Goal: Check status: Check status

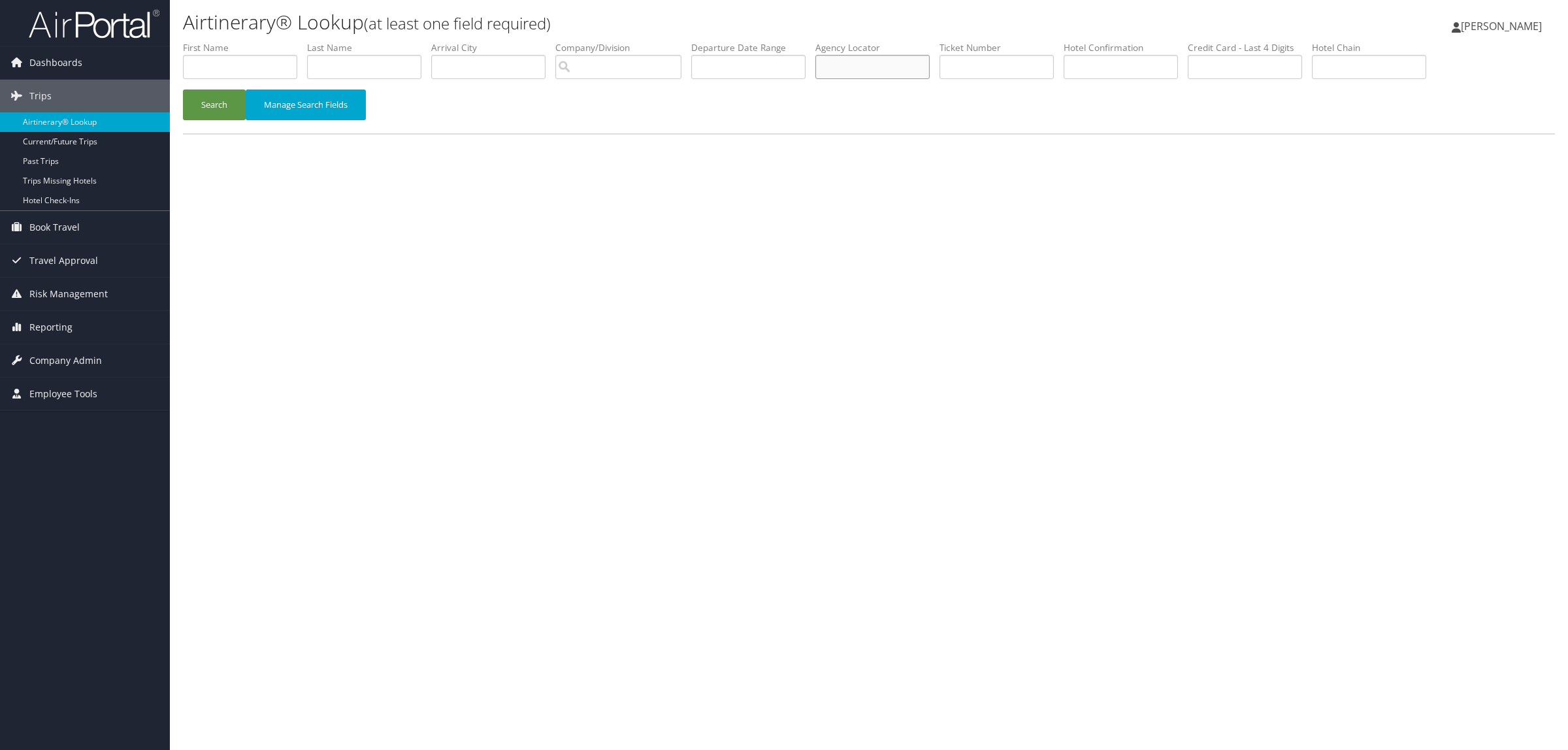
paste input "D95ZY4"
type input "D95ZY4"
click at [199, 89] on button "Search" at bounding box center [214, 105] width 63 height 31
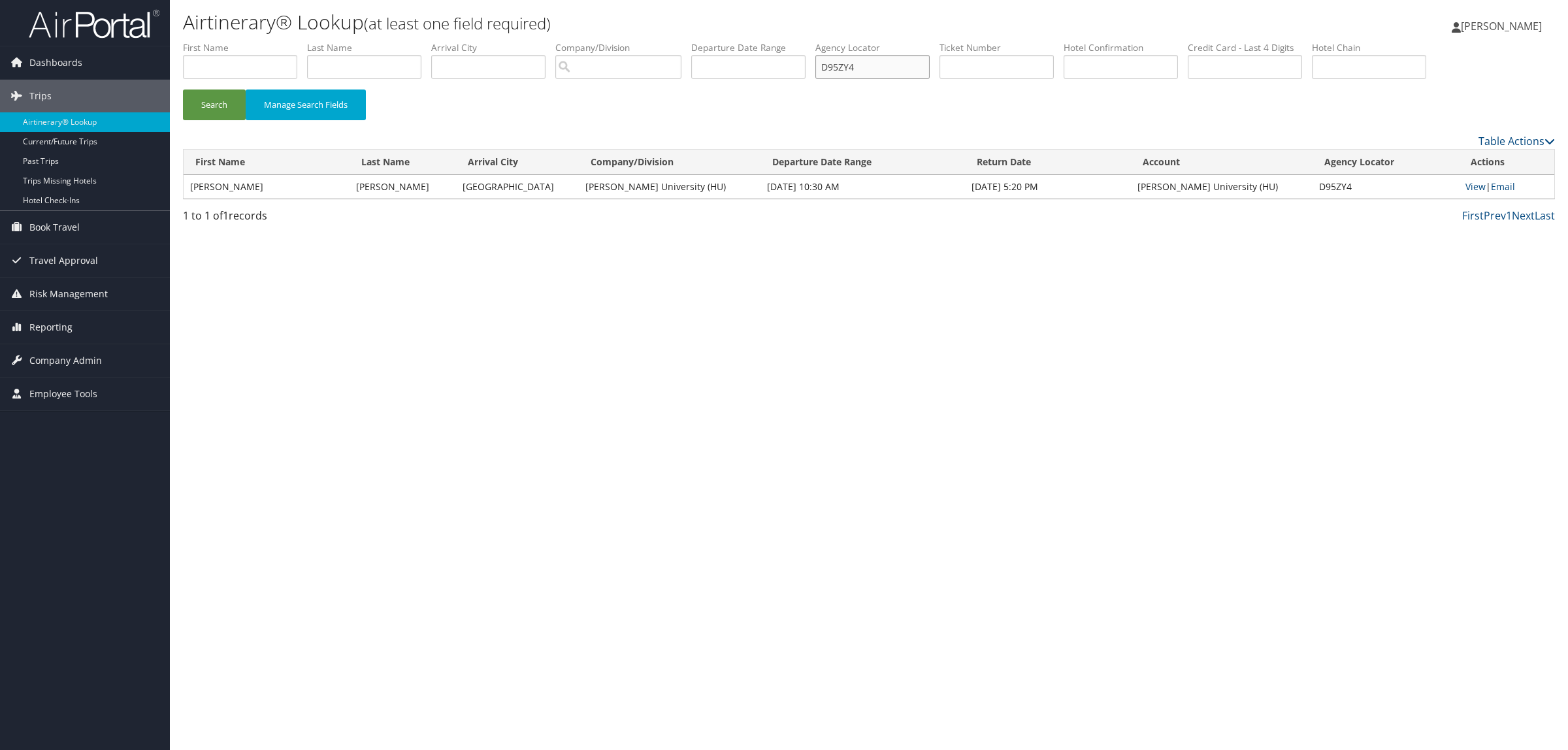
drag, startPoint x: 892, startPoint y: 69, endPoint x: 624, endPoint y: 67, distance: 268.0
click at [650, 41] on ul "First Name Last Name Departure City Arrival City Company/Division Airport/City …" at bounding box center [869, 41] width 1372 height 0
click at [193, 105] on button "Search" at bounding box center [214, 105] width 63 height 31
click at [253, 62] on input "text" at bounding box center [239, 67] width 114 height 24
type input "JASON"
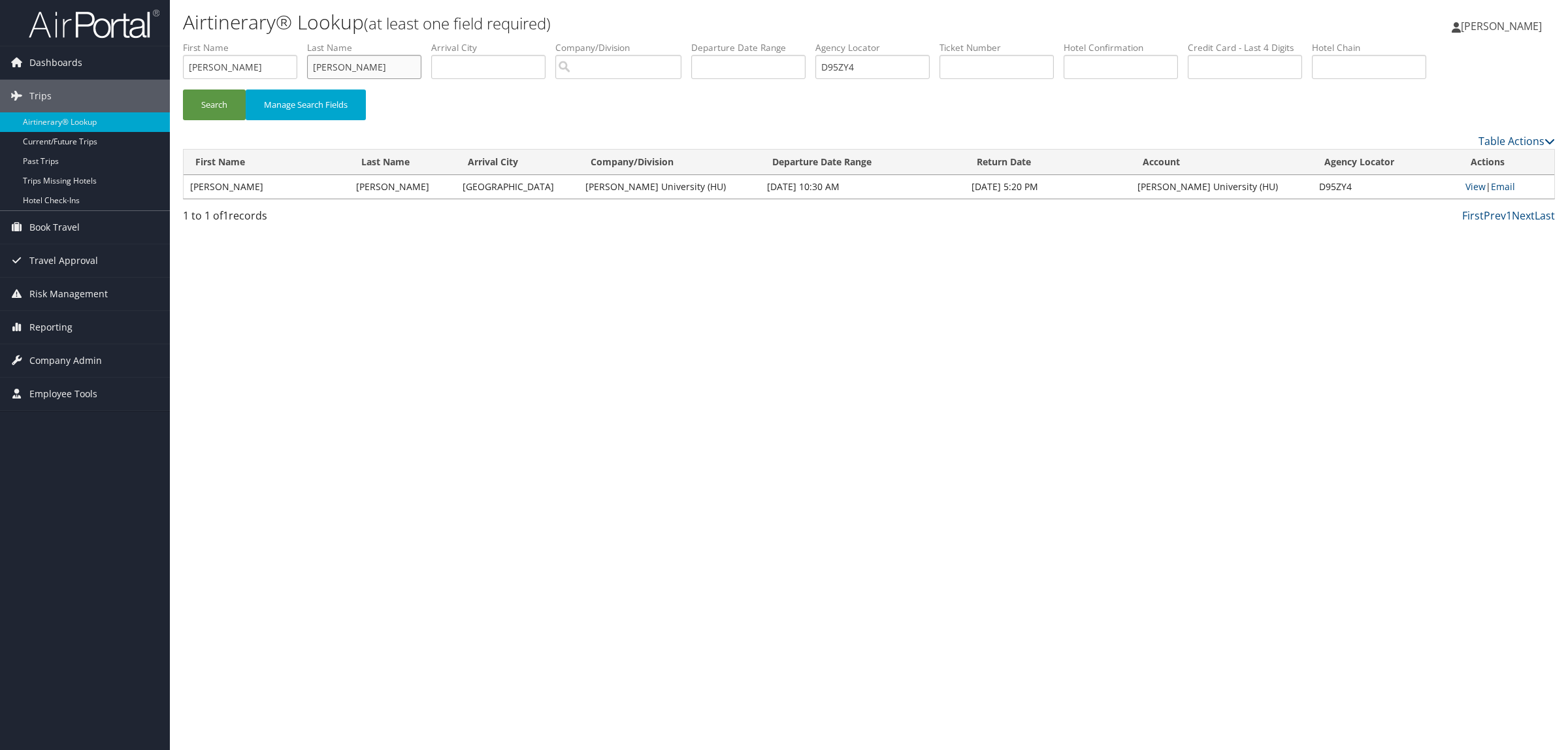
type input "TRIPPE"
drag, startPoint x: 908, startPoint y: 73, endPoint x: 580, endPoint y: 69, distance: 328.0
click at [580, 41] on ul "First Name JASON Last Name TRIPPE Departure City Arrival City Company/Division …" at bounding box center [869, 41] width 1372 height 0
click at [724, 64] on input "text" at bounding box center [748, 67] width 114 height 24
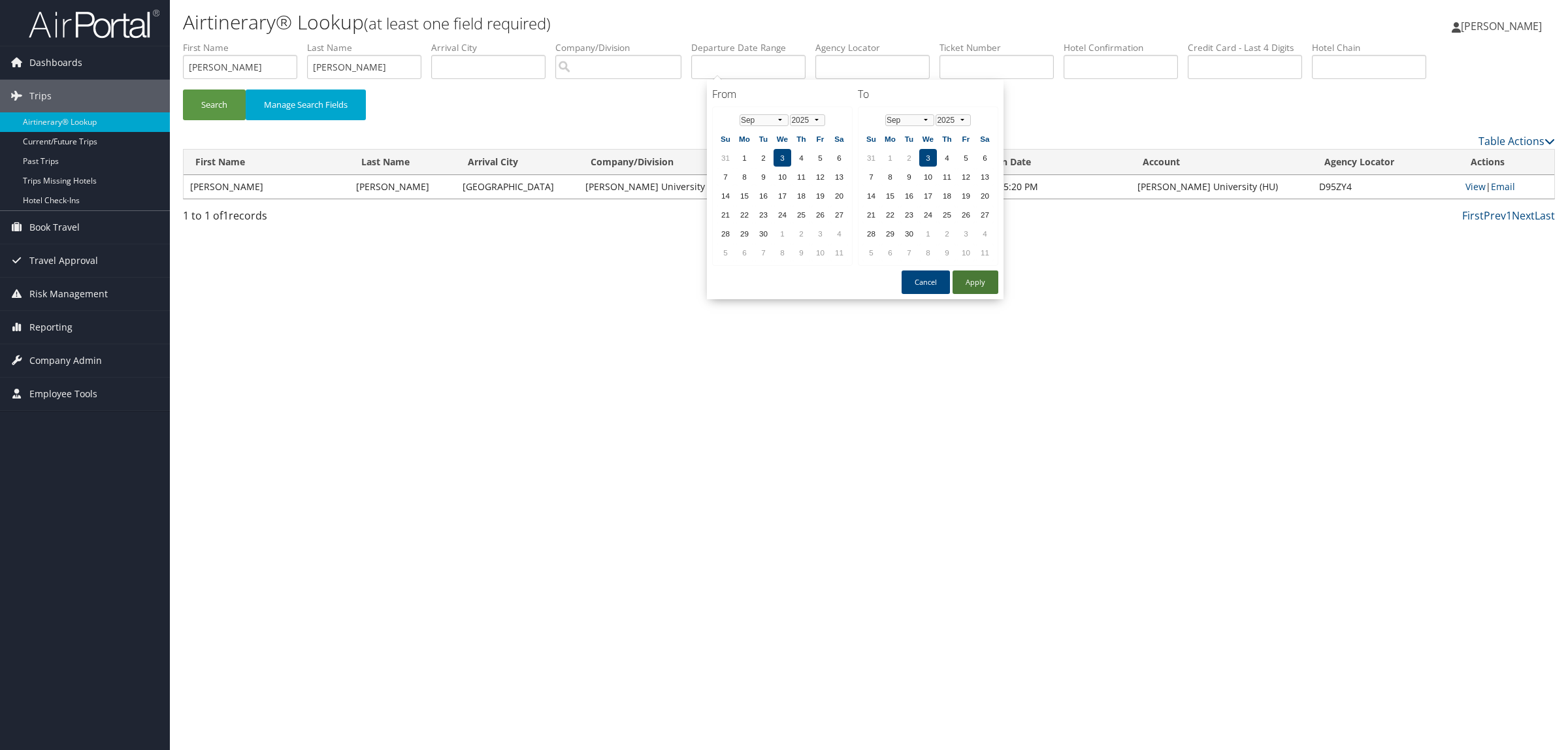
click at [978, 282] on button "Apply" at bounding box center [975, 282] width 45 height 23
type input "09/03/2025"
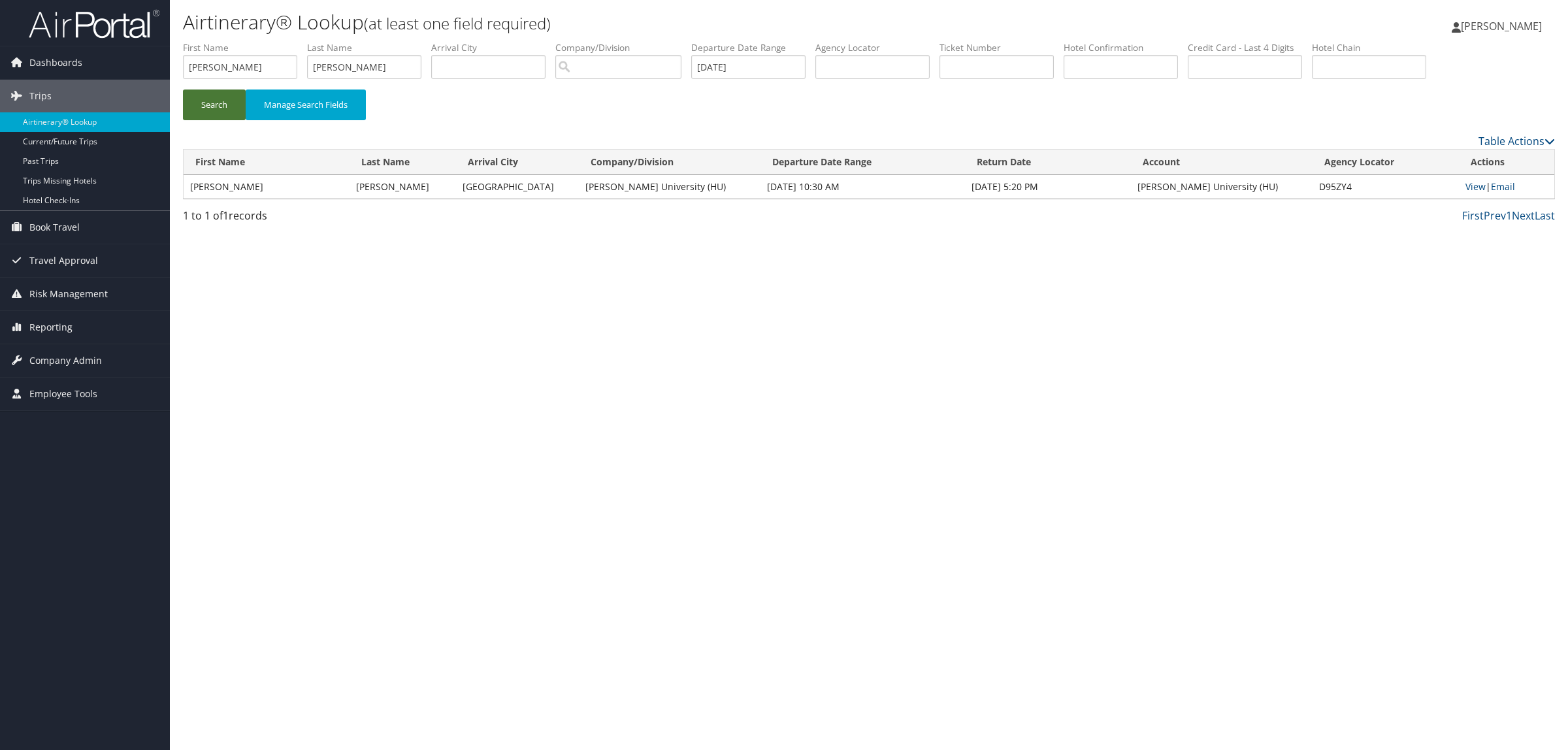
click at [221, 108] on button "Search" at bounding box center [214, 105] width 63 height 31
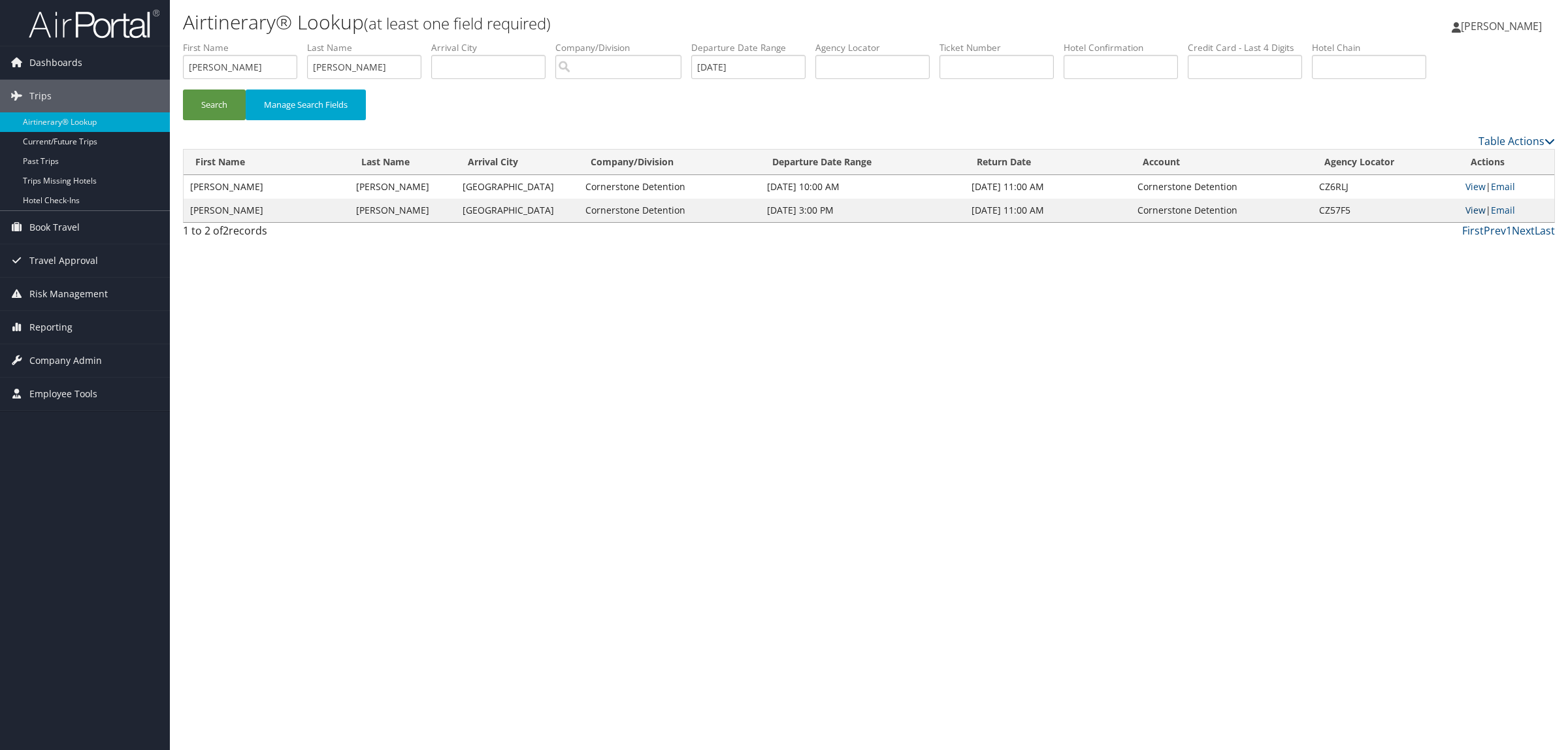
click at [1477, 212] on link "View" at bounding box center [1475, 210] width 20 height 12
drag, startPoint x: 1316, startPoint y: 183, endPoint x: 1350, endPoint y: 183, distance: 34.0
click at [1350, 183] on td "CZ6RLJ" at bounding box center [1385, 186] width 146 height 23
copy td "CZ6RLJ"
click at [1479, 187] on link "View" at bounding box center [1475, 186] width 20 height 12
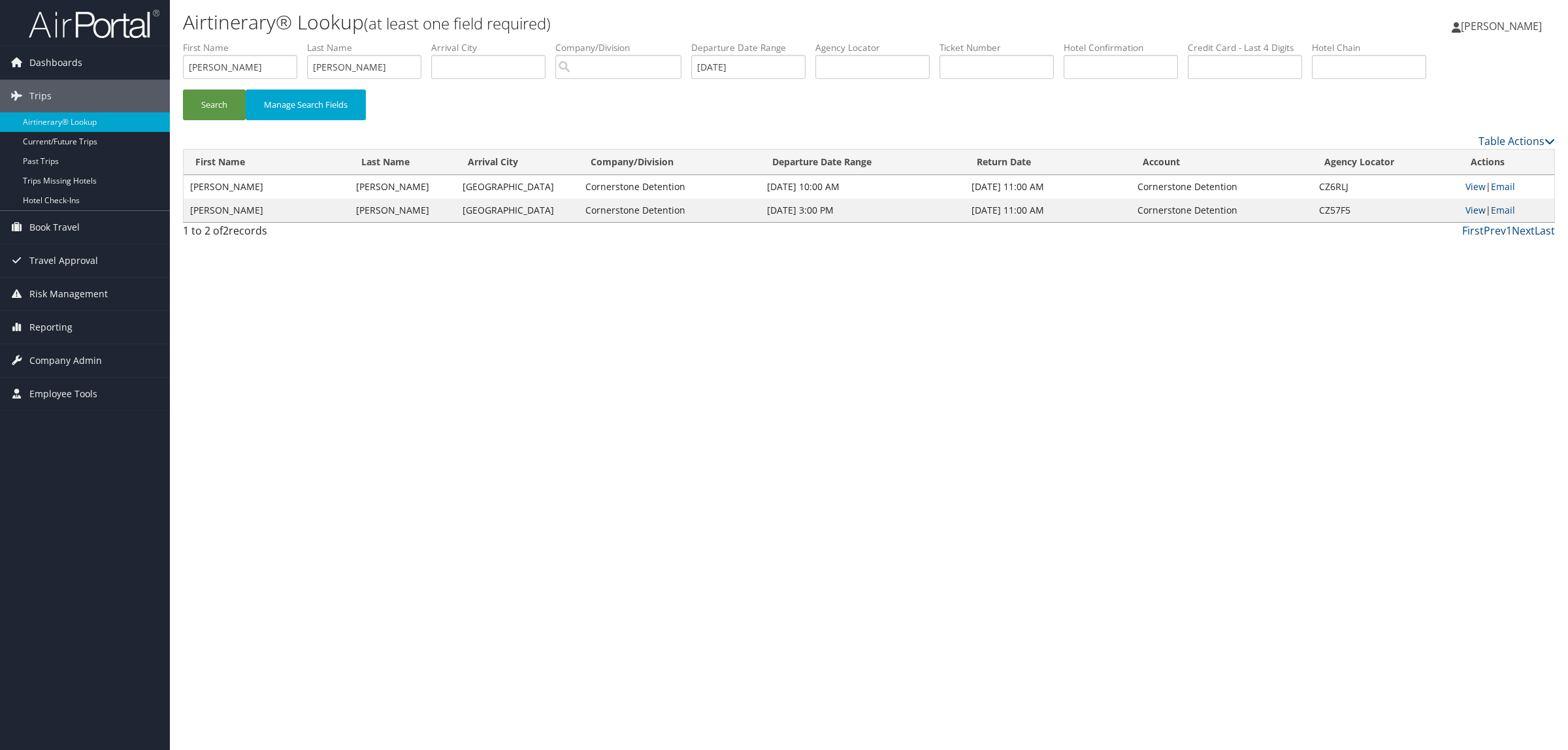
click at [272, 396] on div "Airtinerary® Lookup (at least one field required) Hope Ewing Hope Ewing My Sett…" at bounding box center [869, 375] width 1398 height 750
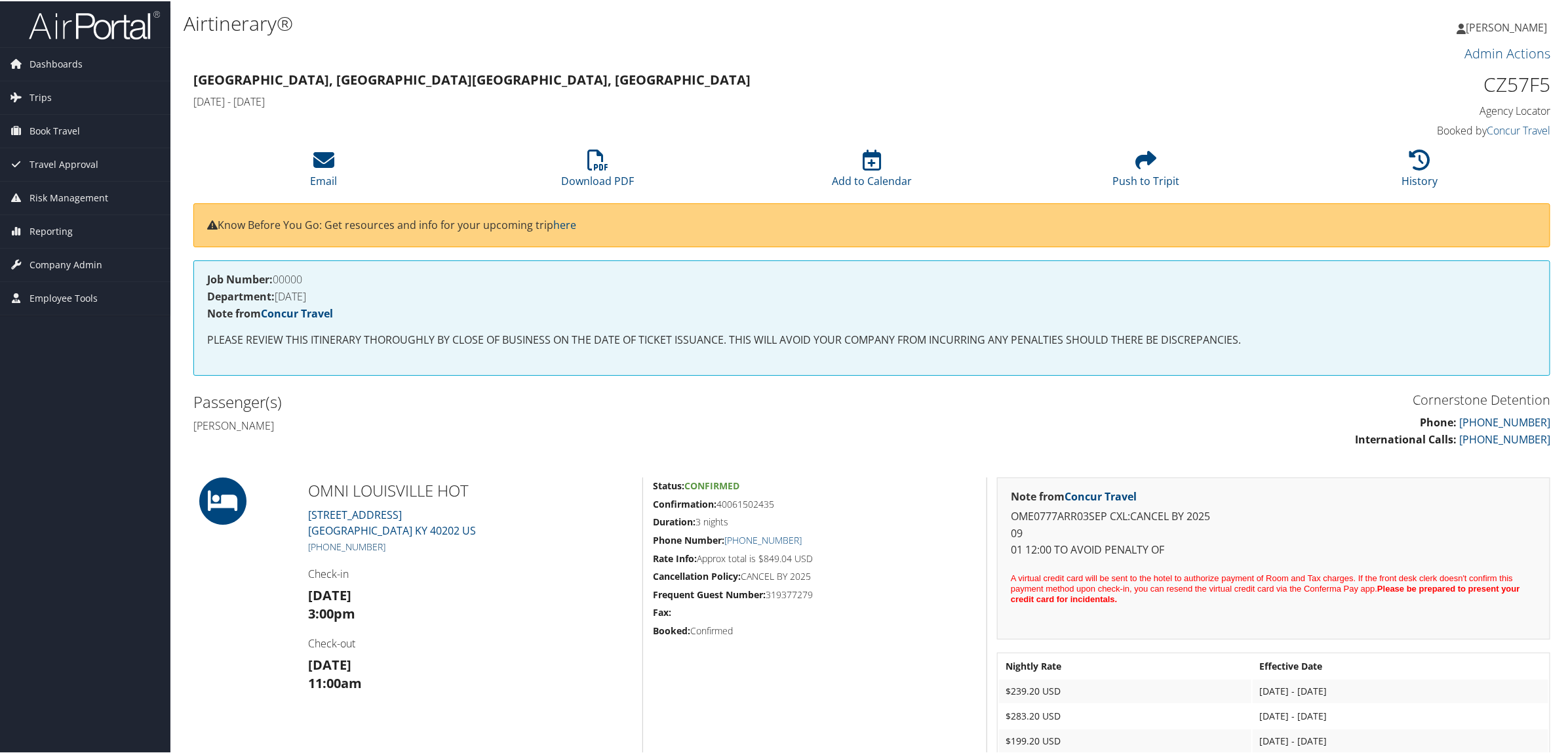
drag, startPoint x: 387, startPoint y: 548, endPoint x: 322, endPoint y: 548, distance: 65.0
click at [322, 548] on h5 "+1 (502) 313-6664" at bounding box center [470, 545] width 325 height 13
copy link "502) 313-6664"
drag, startPoint x: 1484, startPoint y: 82, endPoint x: 1548, endPoint y: 87, distance: 64.2
click at [1548, 87] on div "CZ57F5 Agency Locator Agency Locator CZ57F5 Booked by Concur Travel Booked by C…" at bounding box center [1388, 104] width 344 height 75
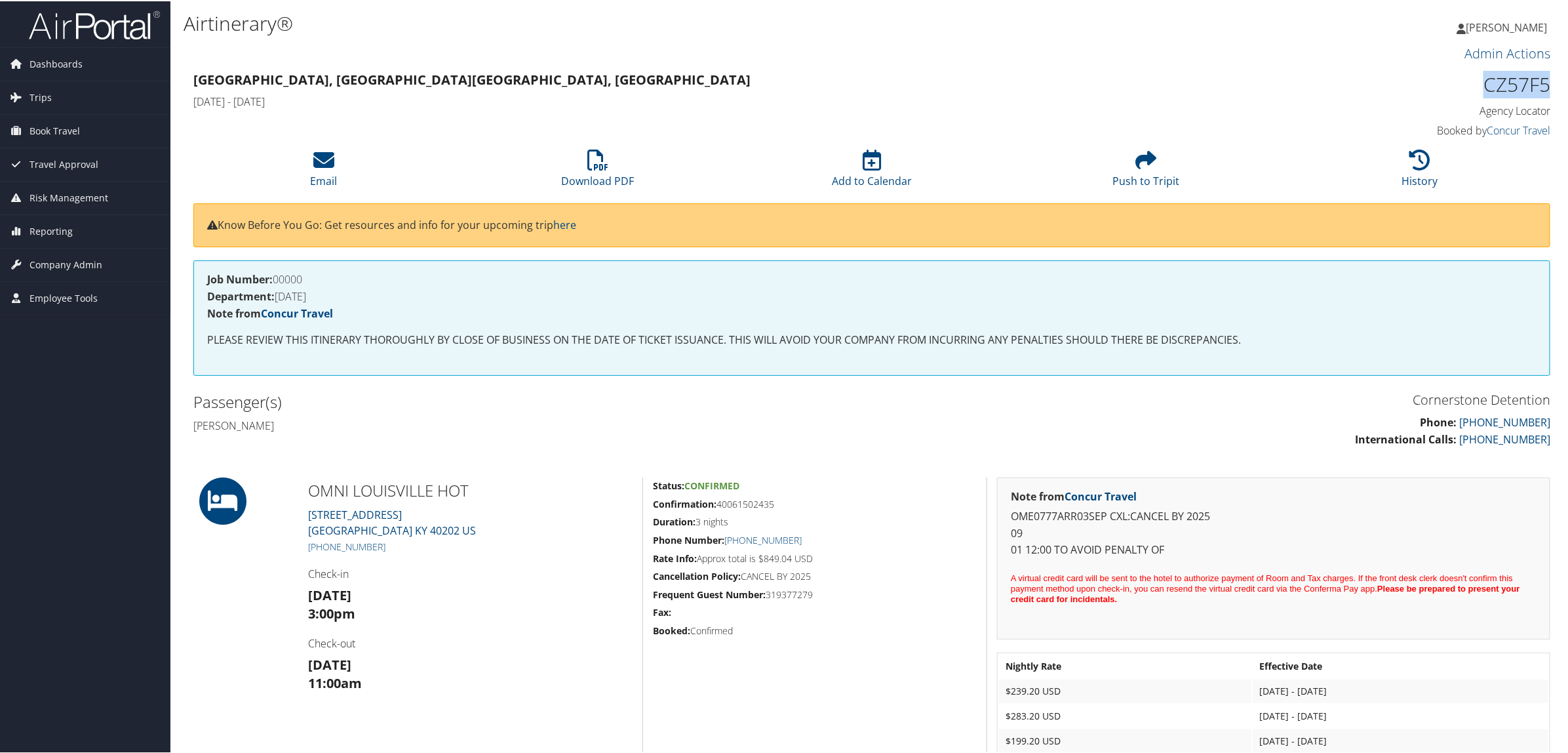
copy h1 "CZ57F5"
drag, startPoint x: 1522, startPoint y: 78, endPoint x: 1446, endPoint y: 84, distance: 76.2
click at [1446, 84] on h1 "CZ57F5" at bounding box center [1388, 83] width 325 height 27
drag, startPoint x: 1471, startPoint y: 84, endPoint x: 1549, endPoint y: 84, distance: 78.0
click at [1549, 84] on div "CZ57F5 Agency Locator Agency Locator CZ57F5 Booked by Concur Travel Booked by C…" at bounding box center [1388, 104] width 344 height 75
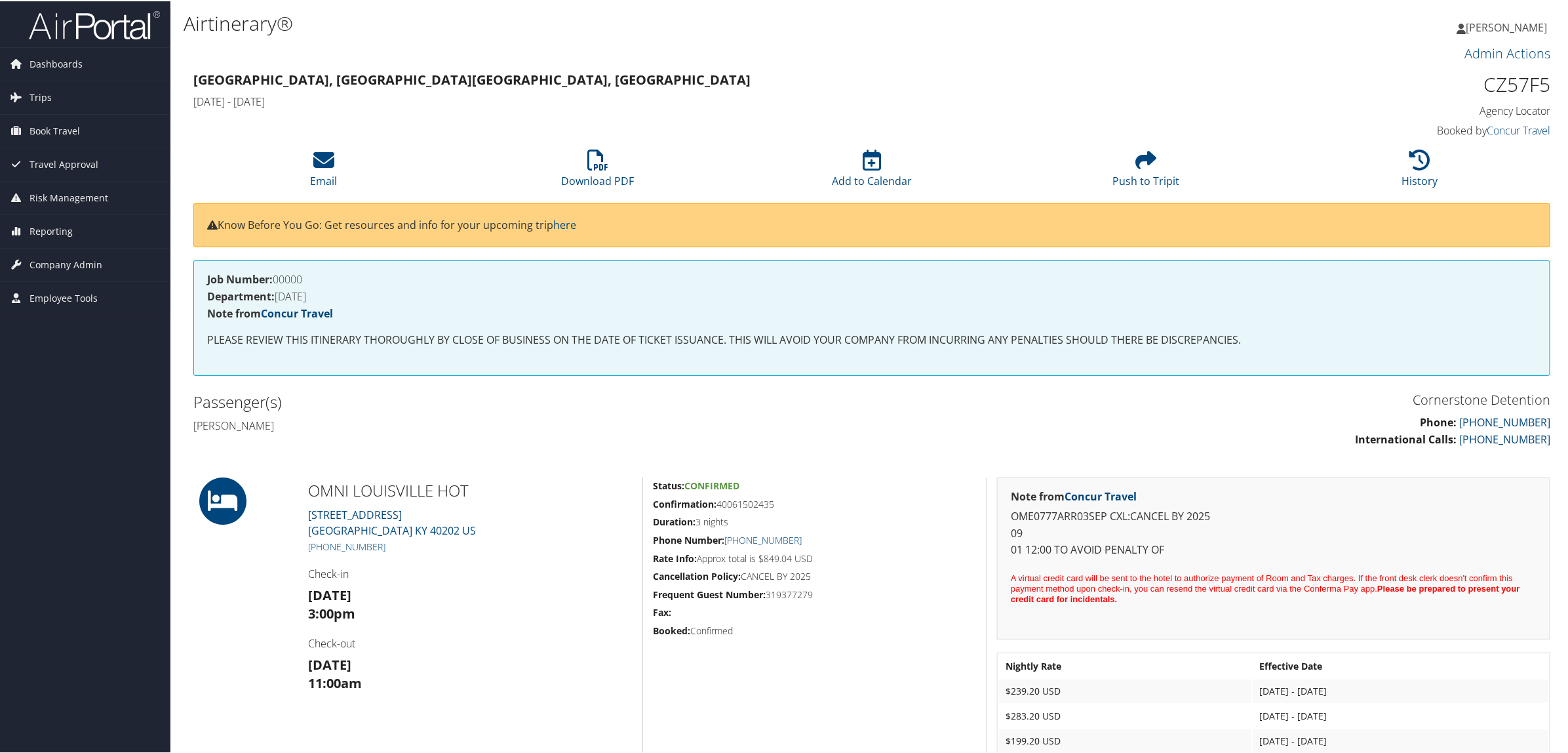
click at [1375, 116] on div "CZ57F5 Agency Locator Agency Locator CZ57F5 Booked by Concur Travel Booked by C…" at bounding box center [1388, 104] width 344 height 75
drag, startPoint x: 1479, startPoint y: 86, endPoint x: 1544, endPoint y: 83, distance: 65.1
click at [1544, 83] on h1 "CZ57F5" at bounding box center [1388, 83] width 325 height 27
copy h1 "CZ57F5"
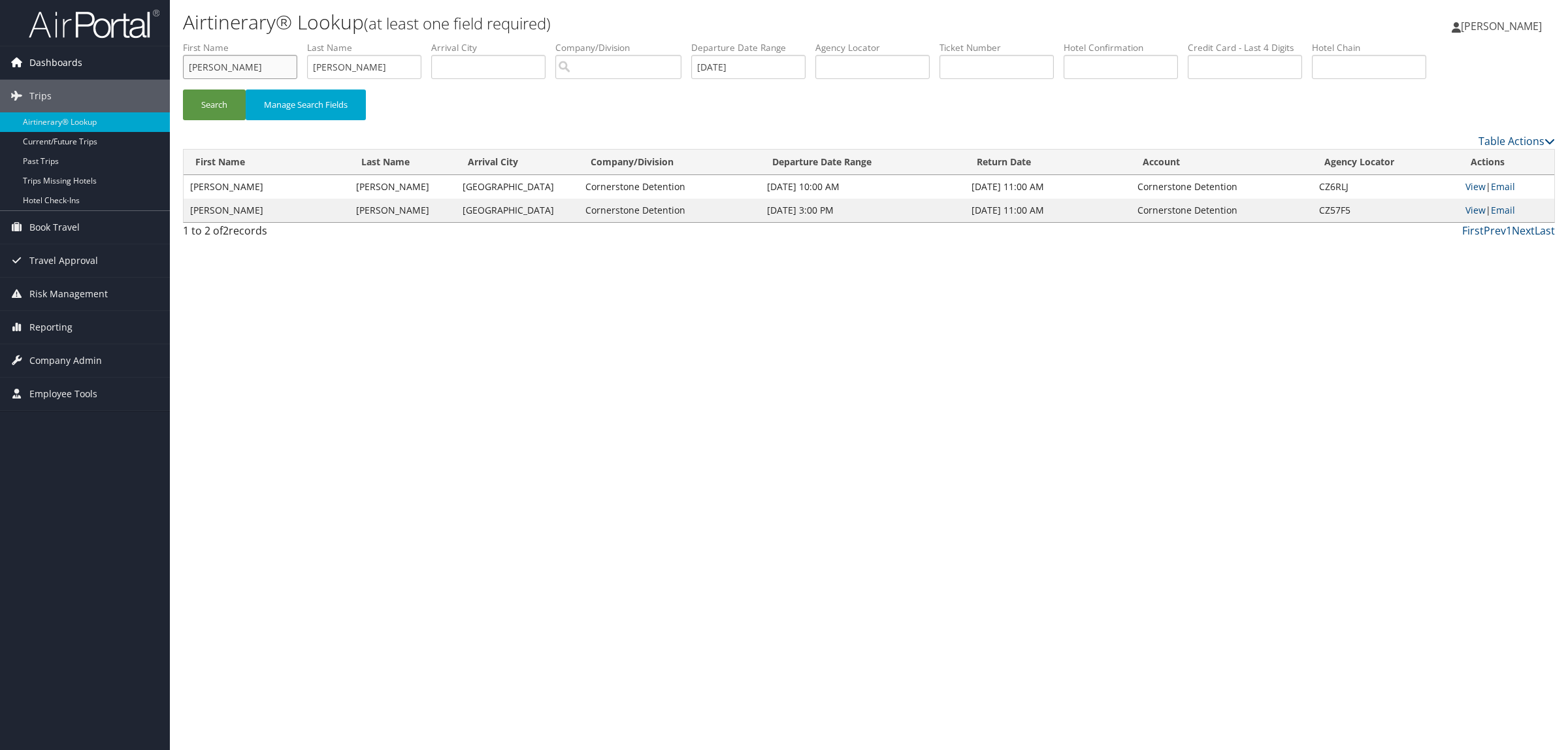
drag, startPoint x: 236, startPoint y: 67, endPoint x: 116, endPoint y: 63, distance: 120.1
click at [118, 63] on div "Dashboards AirPortal 360™ (Manager) AirPortal 360™ (Agent) My Travel Dashboard …" at bounding box center [784, 375] width 1568 height 750
drag, startPoint x: 360, startPoint y: 69, endPoint x: 239, endPoint y: 87, distance: 122.3
click at [239, 41] on ul "First Name Last Name Departure City Arrival City Company/Division Airport/City …" at bounding box center [869, 41] width 1372 height 0
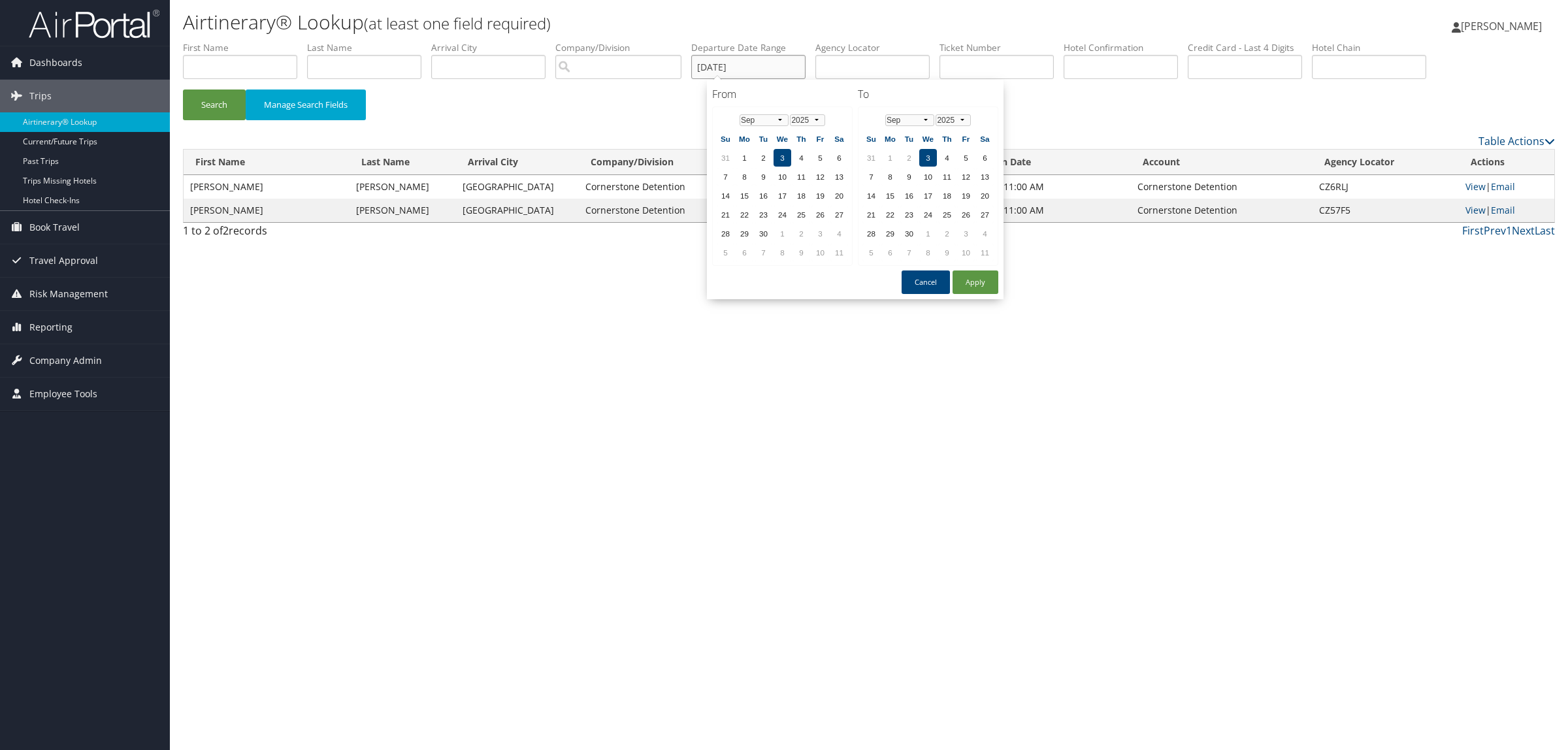
drag, startPoint x: 764, startPoint y: 67, endPoint x: 589, endPoint y: 64, distance: 175.0
click at [569, 41] on ul "First Name Last Name Departure City Arrival City Company/Division Airport/City …" at bounding box center [869, 41] width 1372 height 0
click at [905, 67] on input "text" at bounding box center [872, 67] width 114 height 24
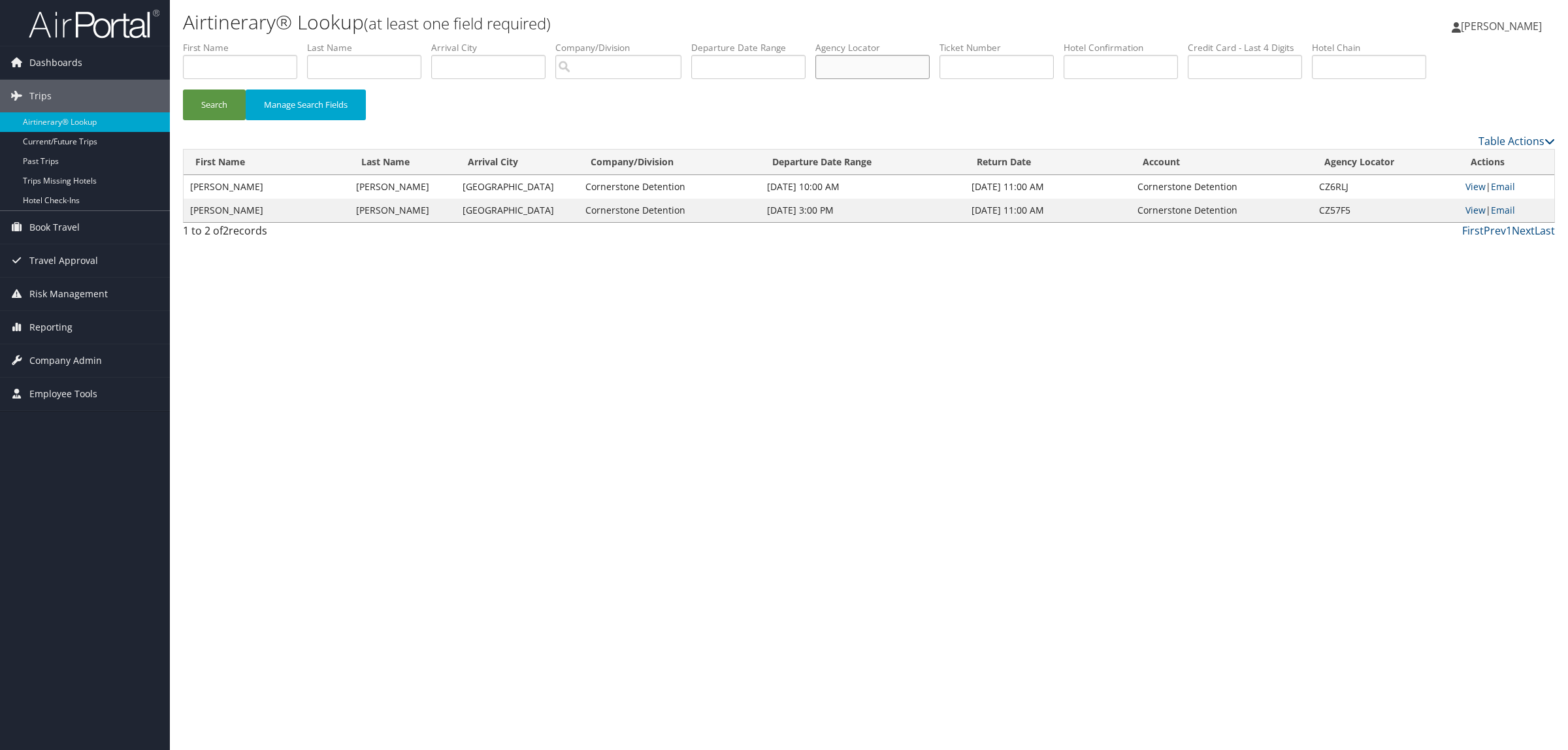
paste input "D9M6BW"
click at [224, 102] on button "Search" at bounding box center [214, 105] width 63 height 31
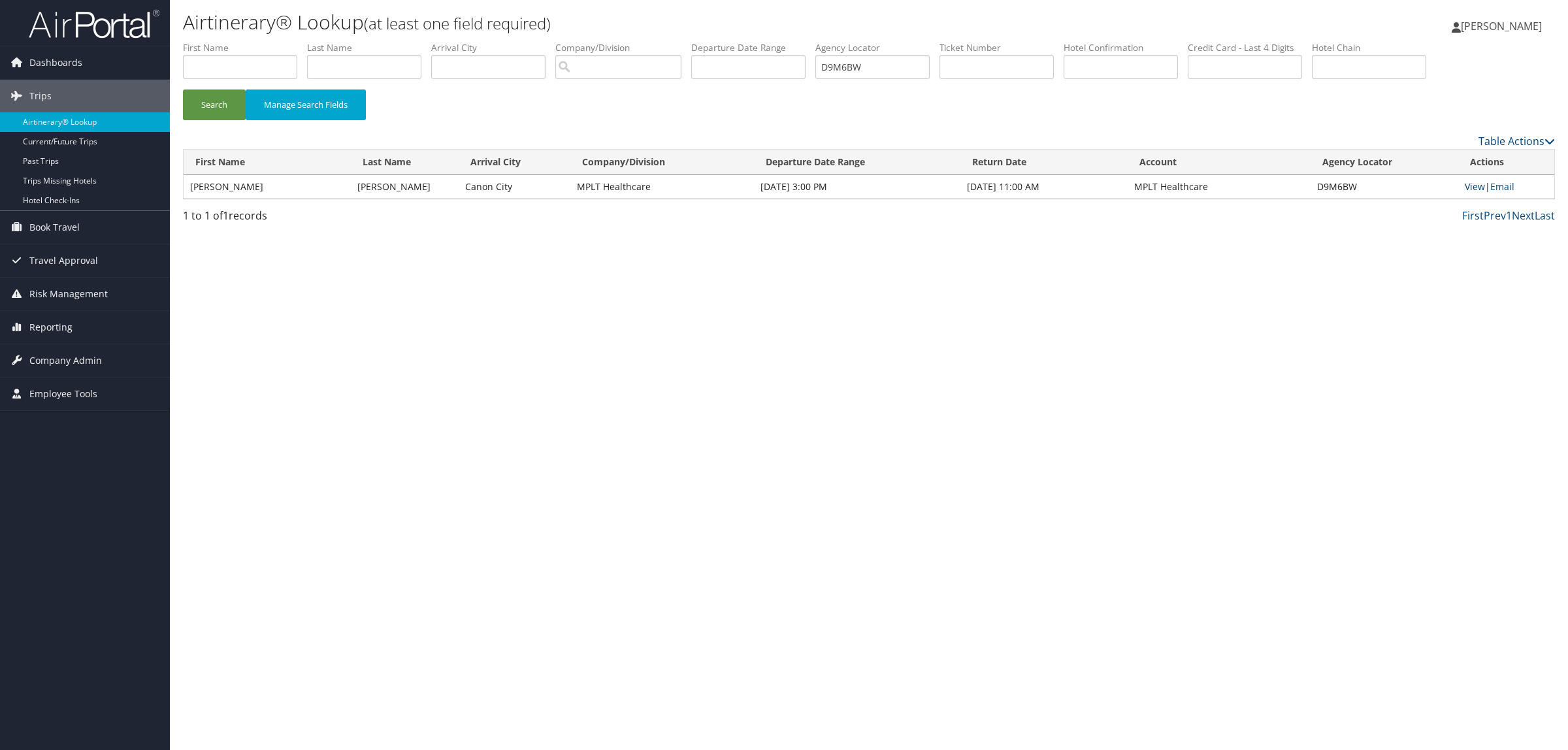
click at [1470, 189] on link "View" at bounding box center [1474, 186] width 20 height 12
paste input "2J5V7"
drag, startPoint x: 906, startPoint y: 67, endPoint x: 515, endPoint y: 69, distance: 391.0
click at [593, 41] on ul "First Name Last Name Departure City Arrival City Company/Division Airport/City …" at bounding box center [869, 41] width 1372 height 0
click at [208, 100] on button "Search" at bounding box center [214, 105] width 63 height 31
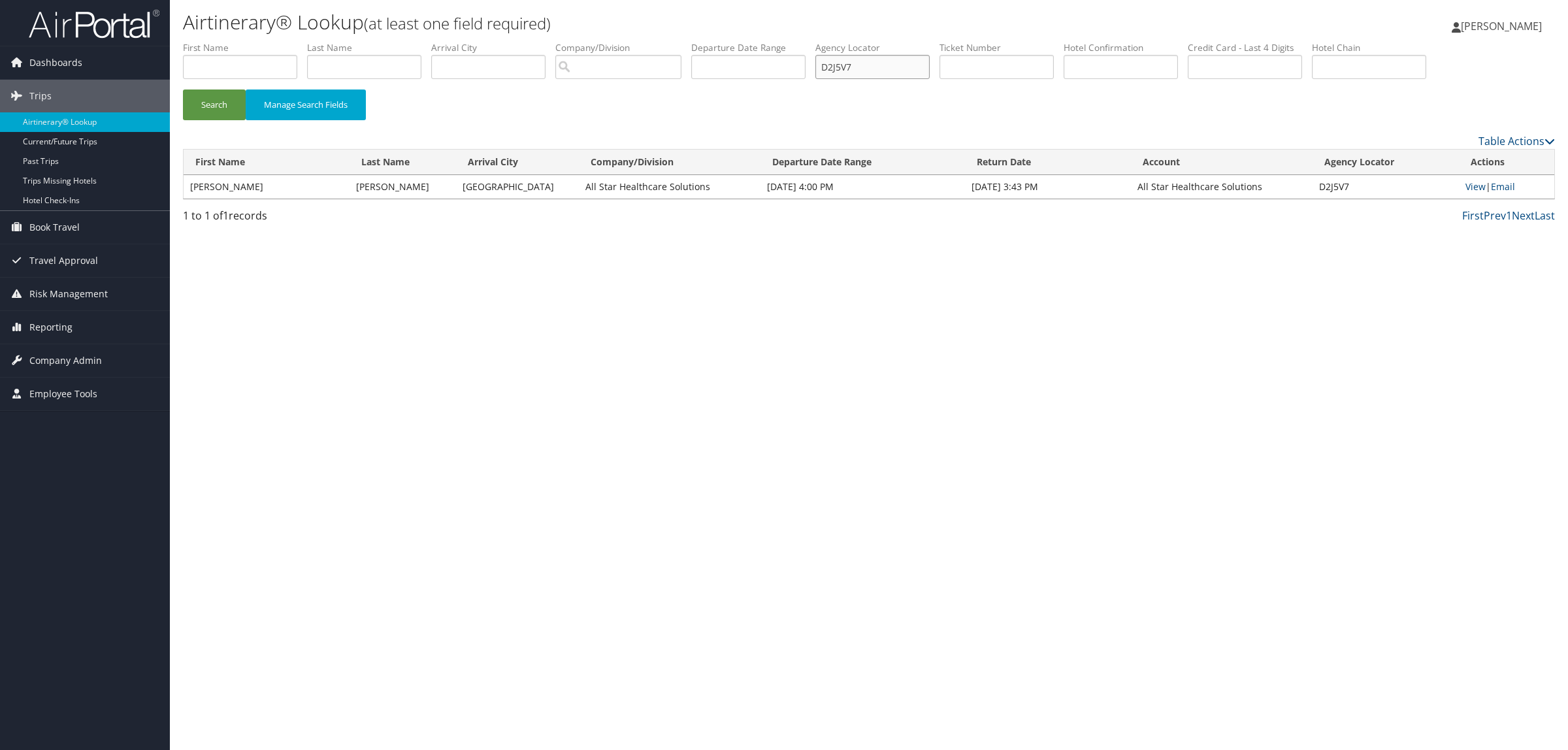
paste input "9M6BW"
type input "D9M6BW"
click at [224, 106] on button "Search" at bounding box center [214, 105] width 63 height 31
